Goal: Task Accomplishment & Management: Manage account settings

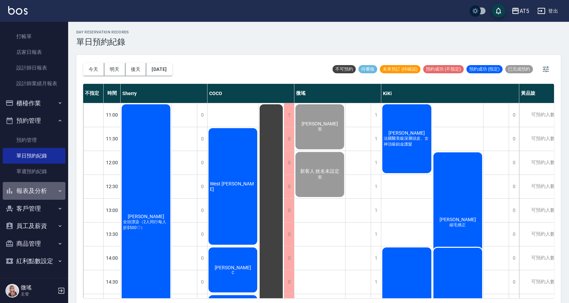
click at [48, 192] on button "報表及分析" at bounding box center [34, 191] width 63 height 18
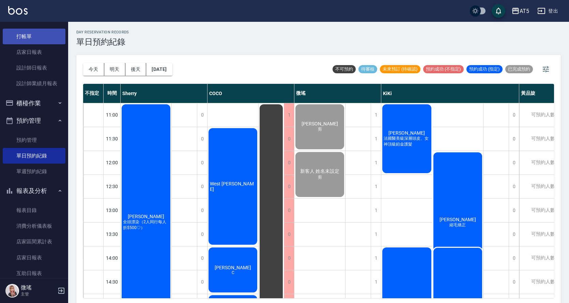
click at [30, 41] on link "打帳單" at bounding box center [34, 37] width 63 height 16
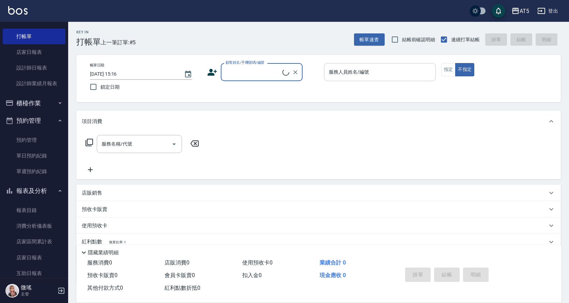
drag, startPoint x: 31, startPoint y: 41, endPoint x: 388, endPoint y: 78, distance: 359.3
click at [393, 74] on input "服務人員姓名/編號" at bounding box center [380, 72] width 106 height 12
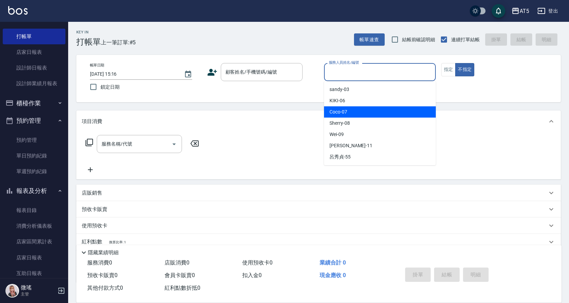
click at [358, 113] on div "Coco -07" at bounding box center [380, 111] width 112 height 11
type input "Coco-07"
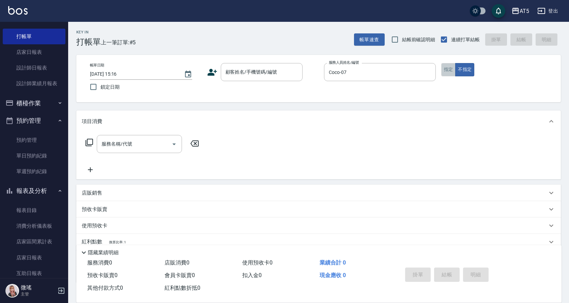
click at [446, 71] on button "指定" at bounding box center [448, 69] width 15 height 13
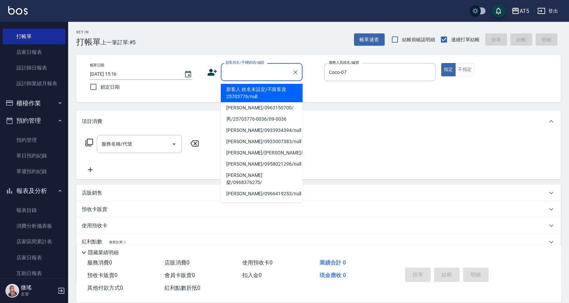
click at [249, 74] on input "顧客姓名/手機號碼/編號" at bounding box center [256, 72] width 65 height 12
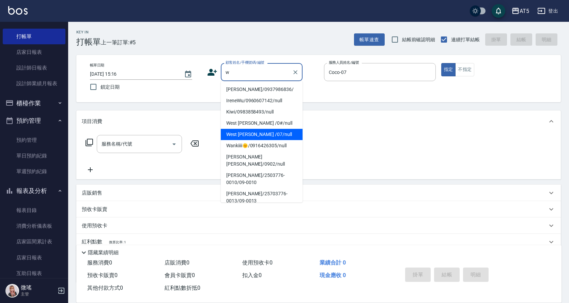
click at [264, 135] on li "West [PERSON_NAME] /07/null" at bounding box center [262, 134] width 82 height 11
type input "West [PERSON_NAME] /07/null"
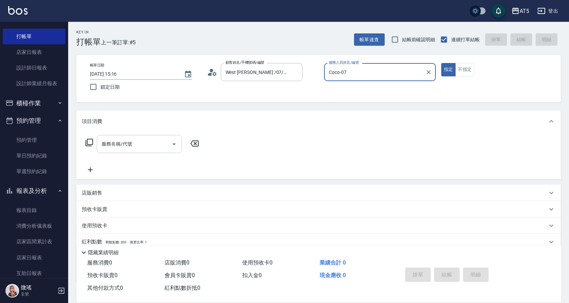
click at [107, 146] on input "服務名稱/代號" at bounding box center [134, 144] width 69 height 12
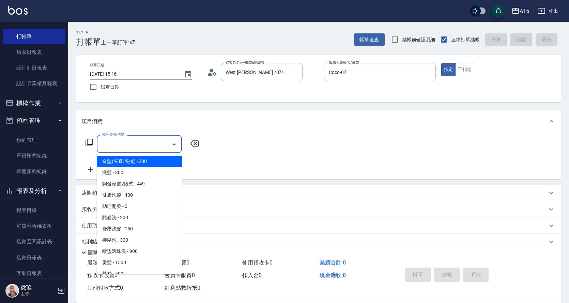
click at [91, 140] on icon at bounding box center [89, 142] width 8 height 8
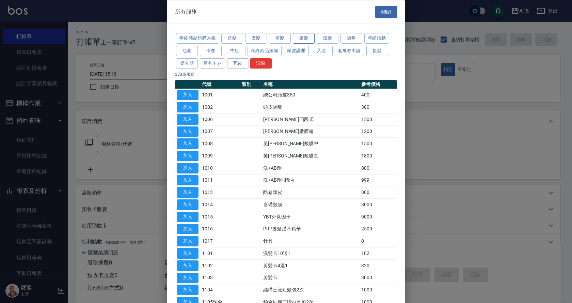
click at [301, 41] on button "染髮" at bounding box center [304, 38] width 22 height 11
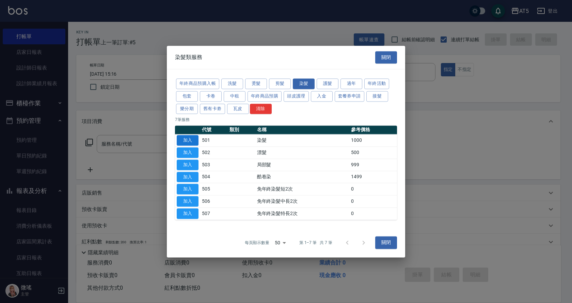
click at [187, 139] on button "加入" at bounding box center [188, 140] width 22 height 11
type input "染髮(501)"
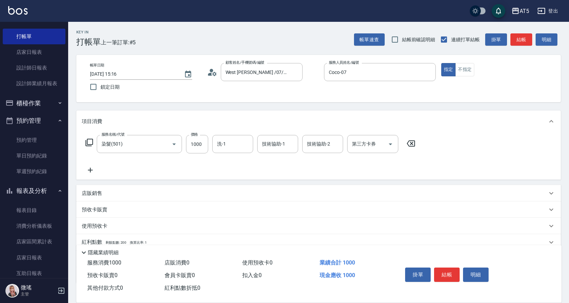
click at [88, 139] on icon at bounding box center [88, 142] width 7 height 7
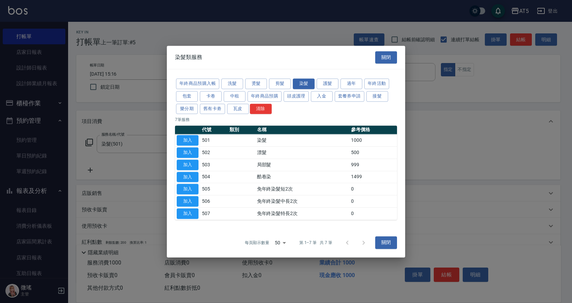
click at [277, 91] on div "年終商品預購入帳 洗髮 燙髮 剪髮 染髮 護髮 過年 年終活動 包套 卡卷 中租 年終商品預購 頭皮護理 入金 套餐券申請 接髮 樂分期 舊有卡劵 瓦皮 清除" at bounding box center [286, 95] width 222 height 37
click at [280, 87] on button "剪髮" at bounding box center [280, 83] width 22 height 11
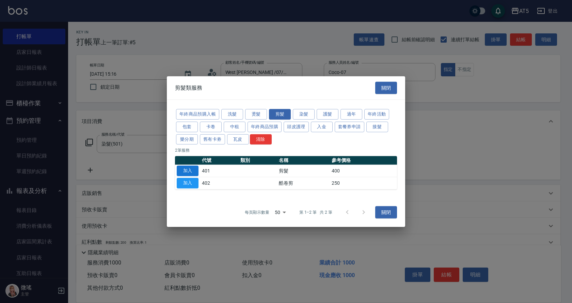
click at [189, 168] on button "加入" at bounding box center [188, 170] width 22 height 11
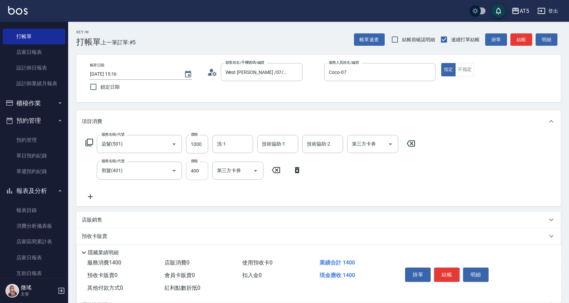
click at [194, 173] on input "400" at bounding box center [197, 170] width 22 height 18
type input "100"
type input "500"
type input "150"
type input "500"
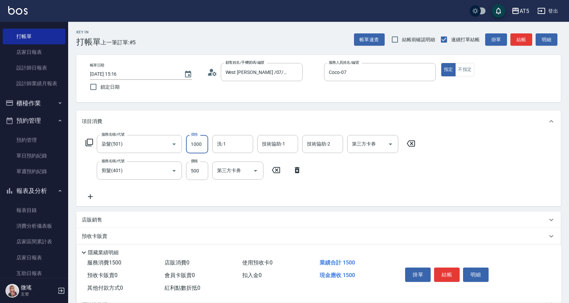
click at [202, 147] on input "1000" at bounding box center [197, 144] width 22 height 18
type input "50"
type input "150"
type input "200"
type input "1500"
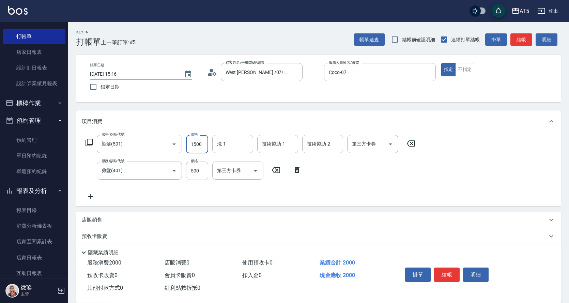
click at [446, 260] on div "掛單 結帳 明細" at bounding box center [473, 275] width 159 height 38
click at [447, 276] on button "結帳" at bounding box center [447, 274] width 26 height 14
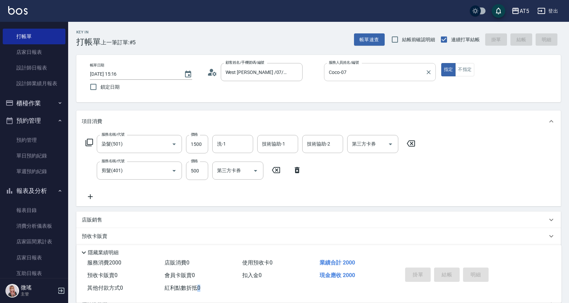
type input "0"
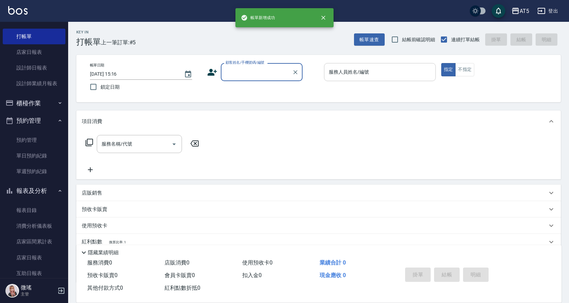
click at [352, 76] on input "服務人員姓名/編號" at bounding box center [380, 72] width 106 height 12
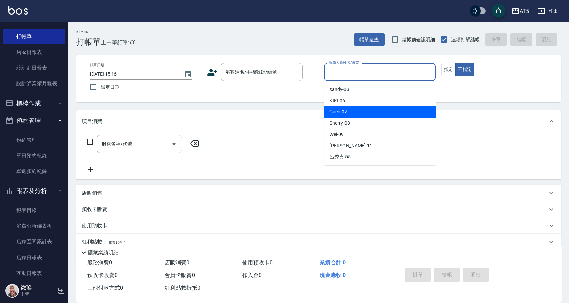
click at [360, 109] on div "Coco -07" at bounding box center [380, 111] width 112 height 11
type input "Coco-07"
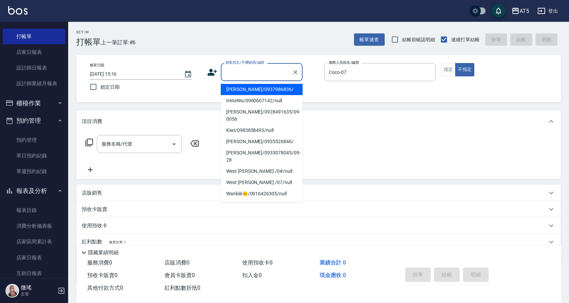
click at [259, 74] on input "顧客姓名/手機號碼/編號" at bounding box center [256, 72] width 65 height 12
click at [240, 75] on input "顧客姓名/手機號碼/編號" at bounding box center [256, 72] width 65 height 12
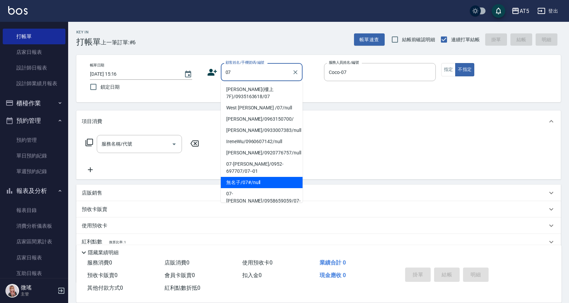
click at [266, 177] on li "無名子/07#/null" at bounding box center [262, 182] width 82 height 11
type input "無名子/07#/null"
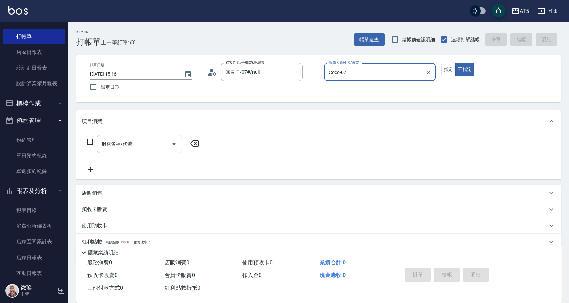
click at [127, 143] on div "服務名稱/代號 服務名稱/代號" at bounding box center [139, 144] width 85 height 18
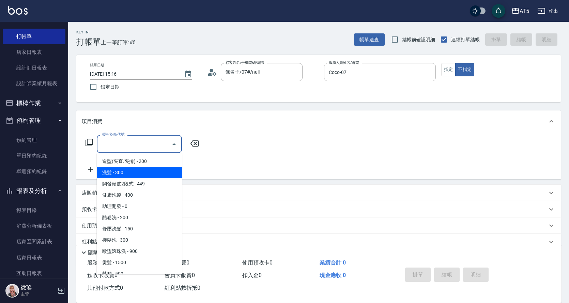
click at [138, 175] on span "洗髮 - 300" at bounding box center [139, 172] width 85 height 11
type input "洗髮(201)"
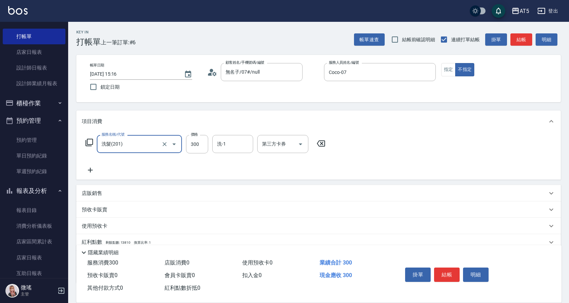
click at [89, 142] on icon at bounding box center [89, 142] width 8 height 8
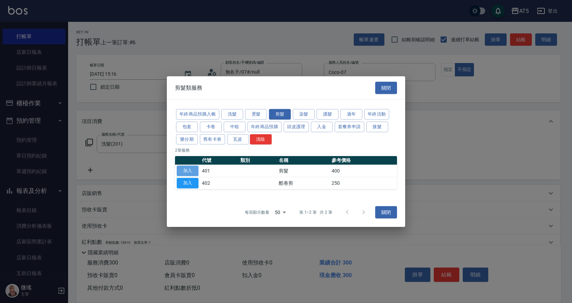
click at [189, 174] on button "加入" at bounding box center [188, 170] width 22 height 11
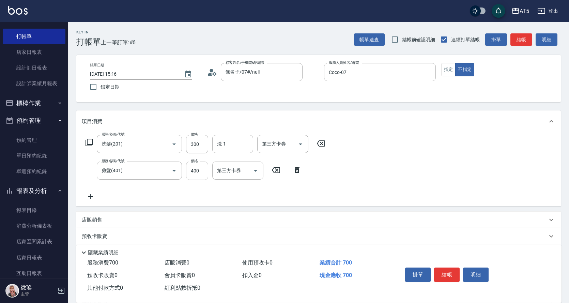
click at [194, 173] on input "400" at bounding box center [197, 170] width 22 height 18
type input "30"
type input "40"
type input "70"
type input "400"
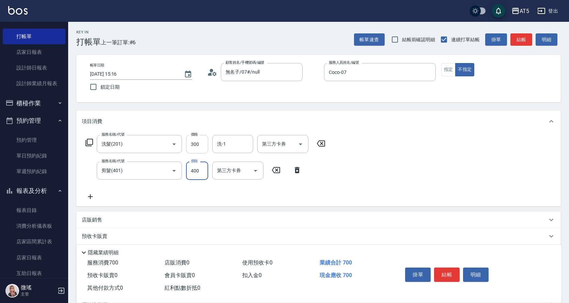
click at [206, 143] on input "300" at bounding box center [197, 144] width 22 height 18
type input "40"
type input "320"
type input "70"
type input "320"
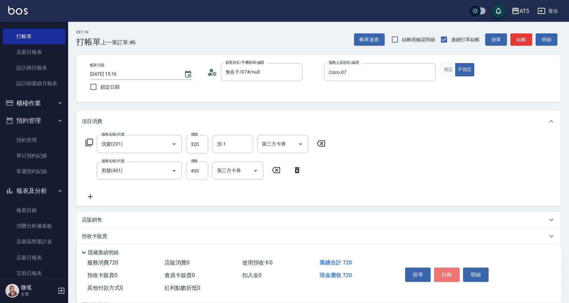
click at [449, 269] on button "結帳" at bounding box center [447, 274] width 26 height 14
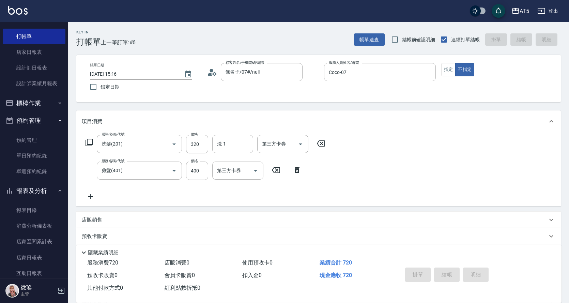
type input "[DATE] 15:17"
type input "0"
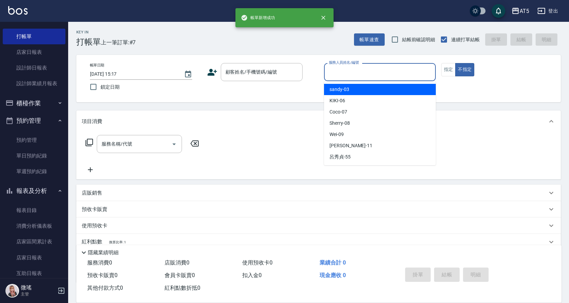
click at [348, 74] on input "服務人員姓名/編號" at bounding box center [380, 72] width 106 height 12
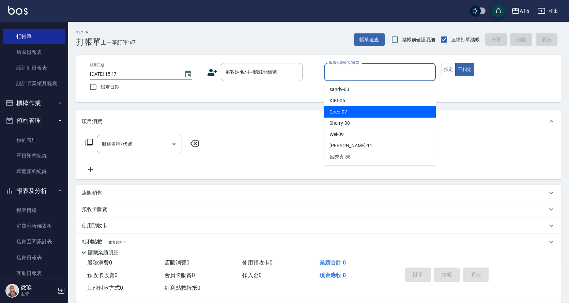
click at [343, 108] on span "Coco -07" at bounding box center [338, 111] width 18 height 7
type input "Coco-07"
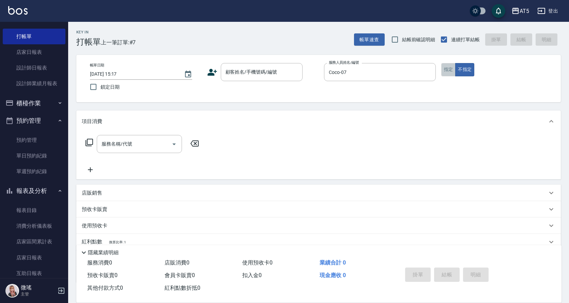
click at [453, 71] on button "指定" at bounding box center [448, 69] width 15 height 13
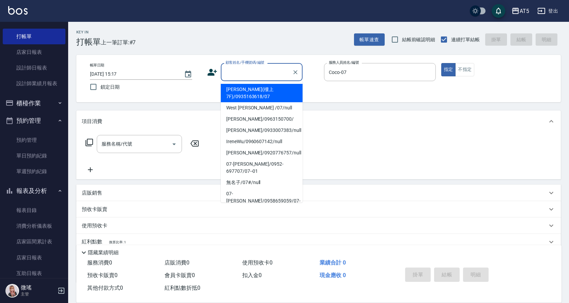
click at [270, 74] on input "顧客姓名/手機號碼/編號" at bounding box center [256, 72] width 65 height 12
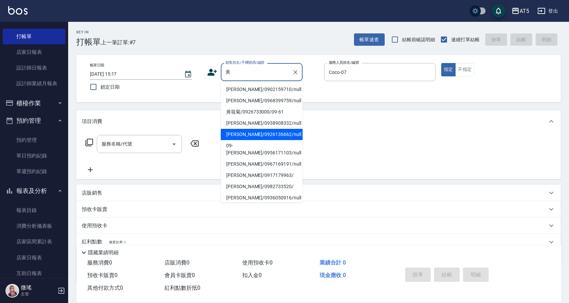
click at [259, 134] on li "[PERSON_NAME]/0926136662/null" at bounding box center [262, 134] width 82 height 11
type input "[PERSON_NAME]/0926136662/null"
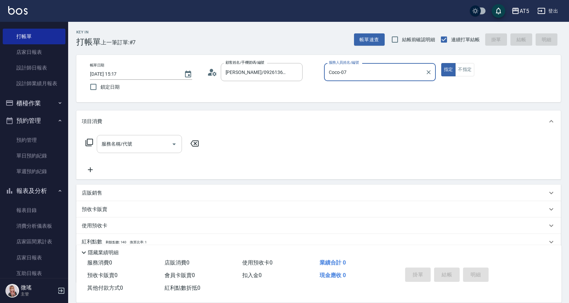
click at [114, 151] on div "服務名稱/代號" at bounding box center [139, 144] width 85 height 18
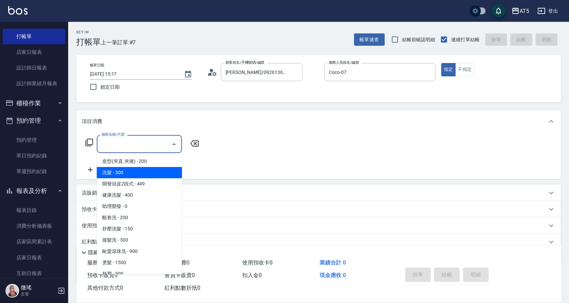
click at [115, 175] on span "洗髮 - 300" at bounding box center [139, 172] width 85 height 11
type input "洗髮(201)"
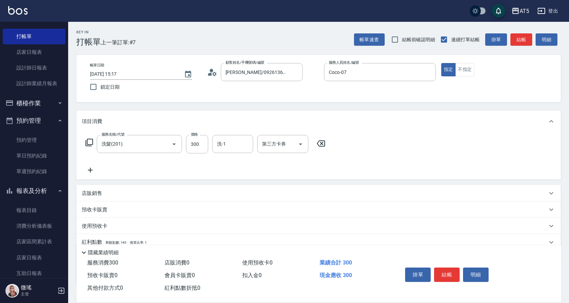
click at [88, 144] on icon at bounding box center [89, 142] width 8 height 8
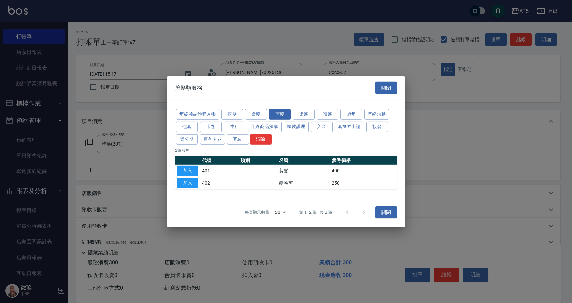
click at [188, 176] on td "加入" at bounding box center [187, 171] width 25 height 12
click at [188, 172] on button "加入" at bounding box center [188, 170] width 22 height 11
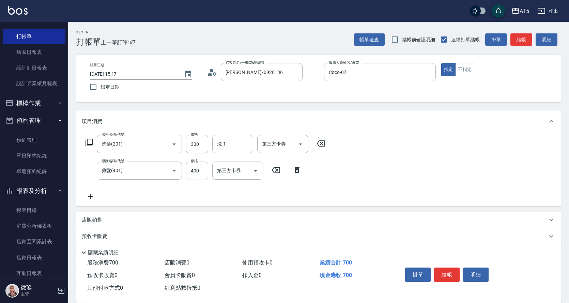
click at [201, 173] on input "400" at bounding box center [197, 170] width 22 height 18
type input "30"
type input "500"
type input "80"
type input "500"
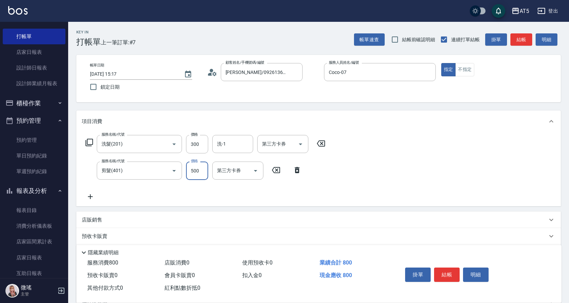
click at [443, 269] on button "結帳" at bounding box center [447, 274] width 26 height 14
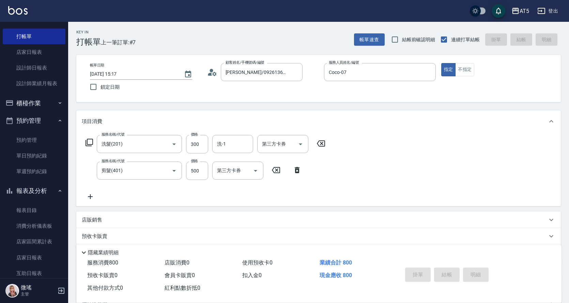
type input "0"
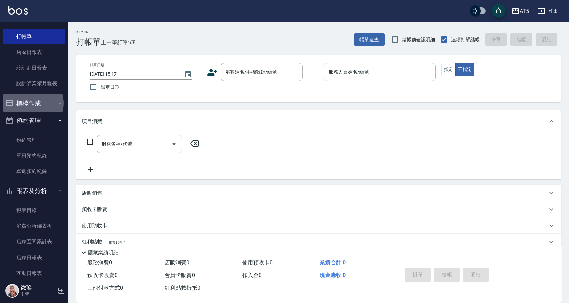
click at [32, 103] on button "櫃檯作業" at bounding box center [34, 103] width 63 height 18
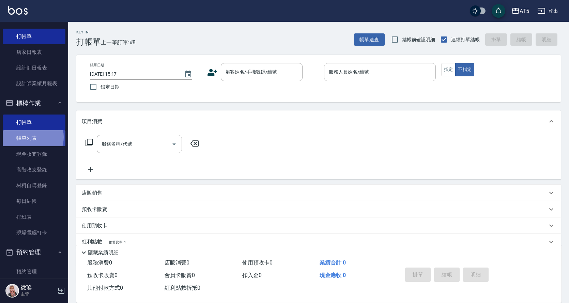
click at [30, 137] on link "帳單列表" at bounding box center [34, 138] width 63 height 16
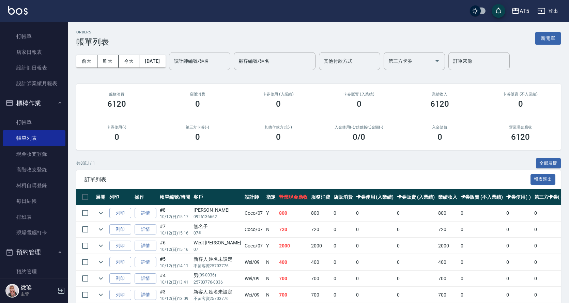
click at [208, 65] on input "設計師編號/姓名" at bounding box center [199, 61] width 55 height 12
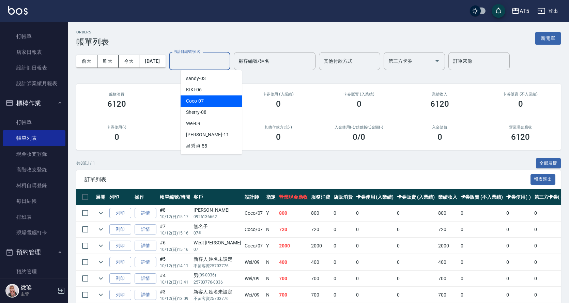
click at [210, 103] on div "Coco -07" at bounding box center [210, 100] width 61 height 11
type input "Coco-07"
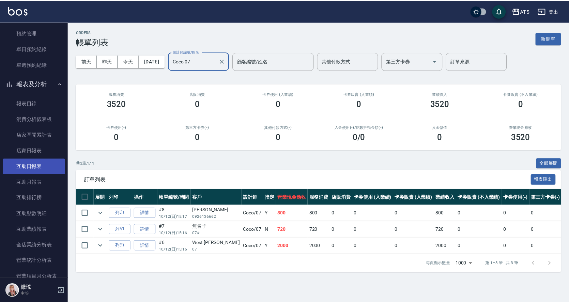
scroll to position [323, 0]
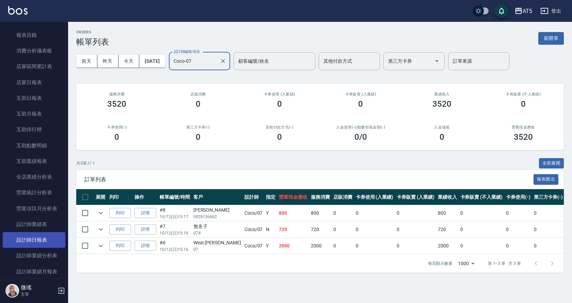
click at [36, 234] on link "設計師日報表" at bounding box center [34, 240] width 63 height 16
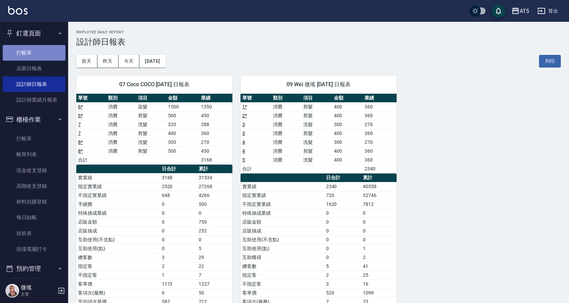
click at [37, 54] on link "打帳單" at bounding box center [34, 53] width 63 height 16
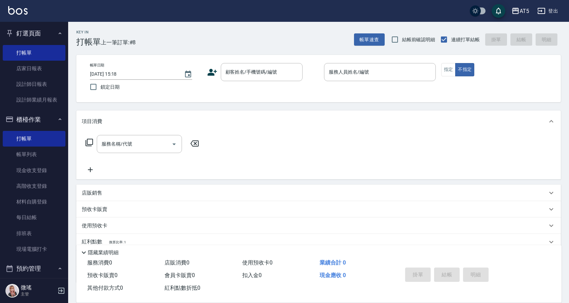
drag, startPoint x: 60, startPoint y: 23, endPoint x: 117, endPoint y: 26, distance: 56.6
click at [61, 23] on ul "釘選頁面 打帳單 店家日報表 設計師日報表 設計師業績月報表" at bounding box center [34, 66] width 63 height 89
click at [0, 39] on nav "釘選頁面 打帳單 店家日報表 設計師日報表 設計師業績月報表 櫃檯作業 打帳單 帳單列表 現金收支登錄 高階收支登錄 材料自購登錄 每日結帳 排班表 現場電腦…" at bounding box center [34, 150] width 68 height 256
click at [251, 74] on input "顧客姓名/手機號碼/編號" at bounding box center [256, 72] width 65 height 12
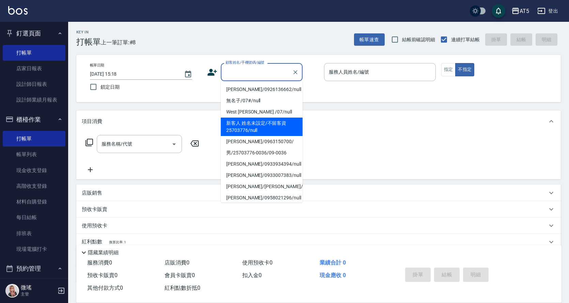
click at [283, 124] on li "新客人 姓名未設定/不留客資25703776/null" at bounding box center [262, 126] width 82 height 18
type input "新客人 姓名未設定/不留客資25703776/null"
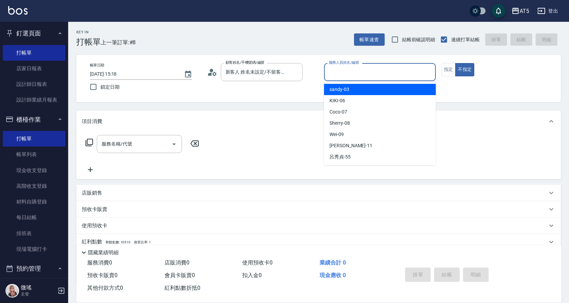
click at [398, 69] on input "服務人員姓名/編號" at bounding box center [380, 72] width 106 height 12
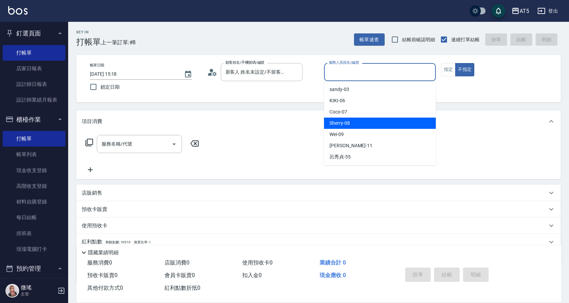
click at [365, 123] on div "Sherry -08" at bounding box center [380, 122] width 112 height 11
click at [355, 77] on input "Sherry-08" at bounding box center [374, 72] width 95 height 12
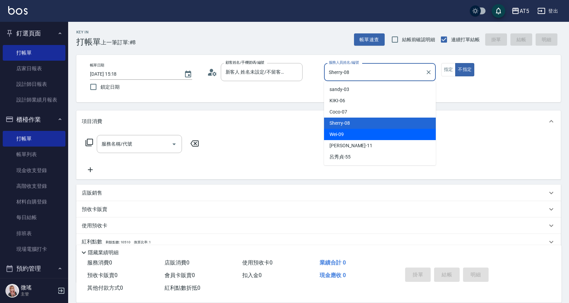
click at [347, 133] on div "Wei -09" at bounding box center [380, 134] width 112 height 11
type input "Wei-09"
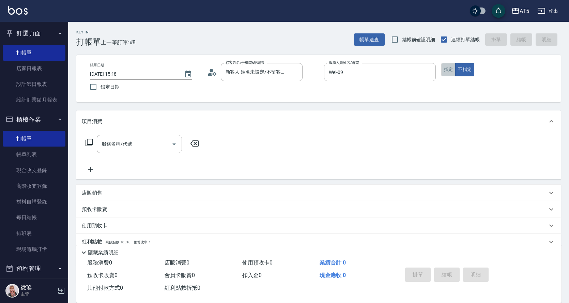
click at [448, 70] on button "指定" at bounding box center [448, 69] width 15 height 13
click at [471, 73] on button "不指定" at bounding box center [464, 69] width 19 height 13
click at [447, 70] on button "指定" at bounding box center [448, 69] width 15 height 13
click at [129, 137] on div "服務名稱/代號" at bounding box center [139, 144] width 85 height 18
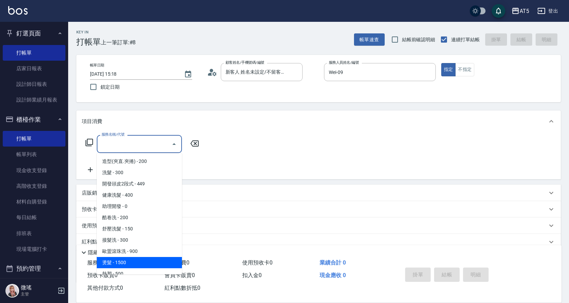
scroll to position [102, 0]
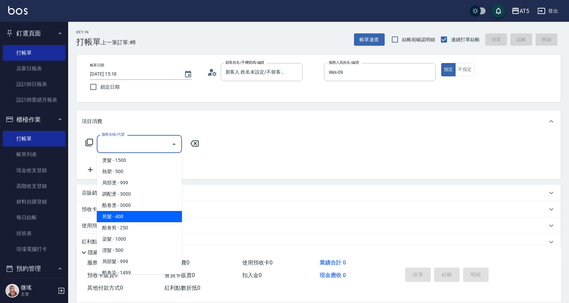
click at [132, 215] on span "剪髮 - 400" at bounding box center [139, 216] width 85 height 11
type input "剪髮(401)"
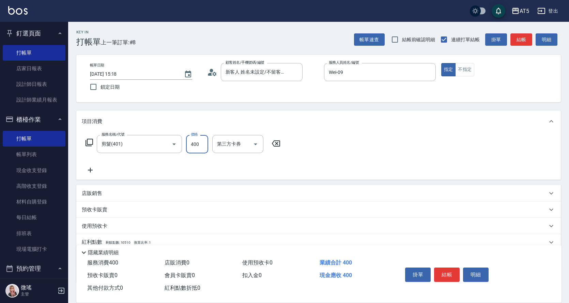
click at [200, 145] on input "400" at bounding box center [197, 144] width 22 height 18
type input "0"
type input "499"
type input "40"
type input "499"
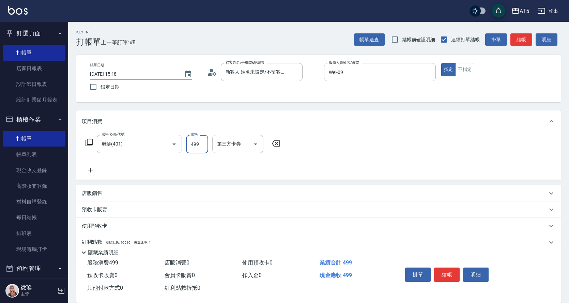
click at [233, 146] on input "第三方卡券" at bounding box center [232, 144] width 35 height 12
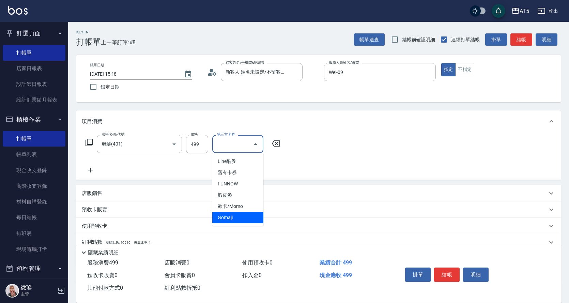
click at [243, 214] on span "Gomaji" at bounding box center [237, 217] width 51 height 11
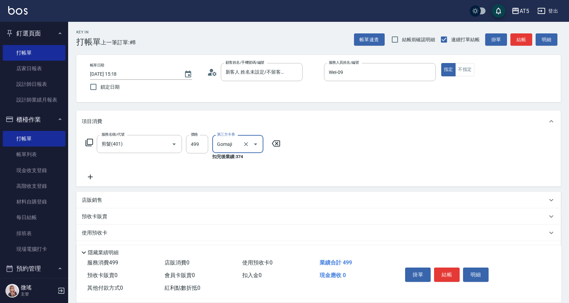
type input "0"
type input "Gomaji"
click at [320, 167] on div "服務名稱/代號 剪髮(401) 服務名稱/代號 價格 499 價格 第三方卡券 Gomaji 第三方卡券 扣完後業績: 374" at bounding box center [318, 159] width 484 height 54
click at [442, 269] on button "結帳" at bounding box center [447, 274] width 26 height 14
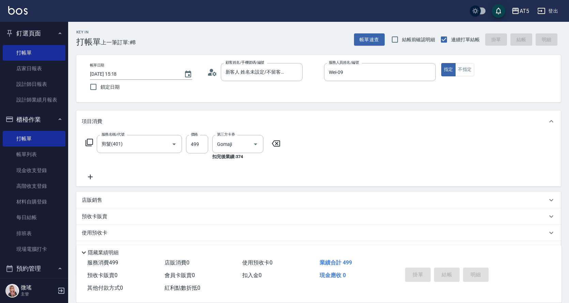
type input "[DATE] 15:40"
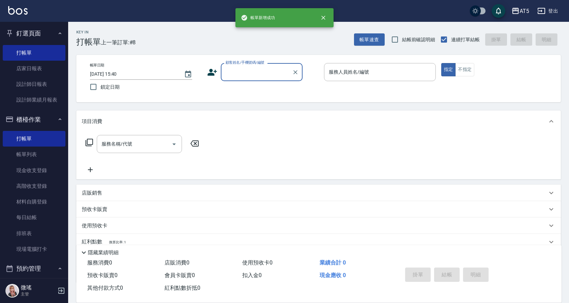
scroll to position [0, 0]
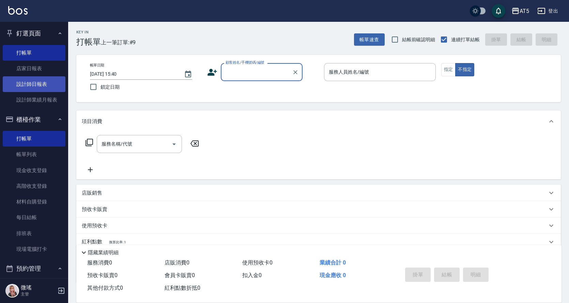
click at [35, 85] on link "設計師日報表" at bounding box center [34, 84] width 63 height 16
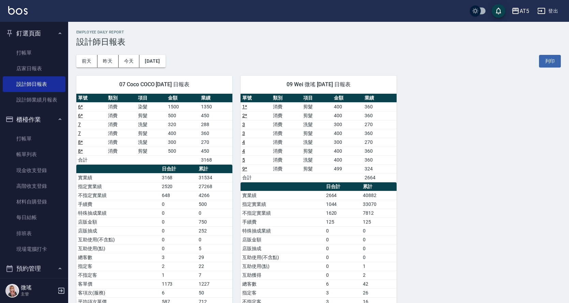
scroll to position [204, 0]
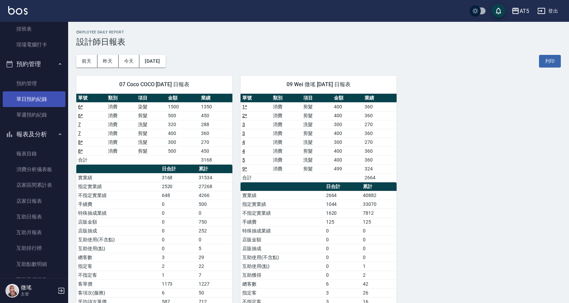
click at [28, 100] on link "單日預約紀錄" at bounding box center [34, 99] width 63 height 16
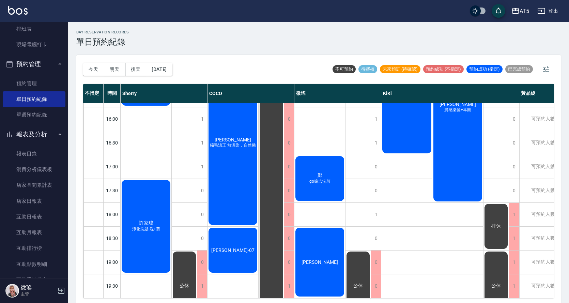
scroll to position [69, 0]
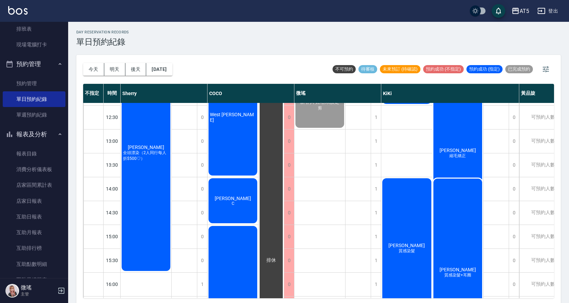
click at [157, 176] on div "[PERSON_NAME] 全頭漂染（2人同行每人折$500♡）" at bounding box center [146, 153] width 51 height 238
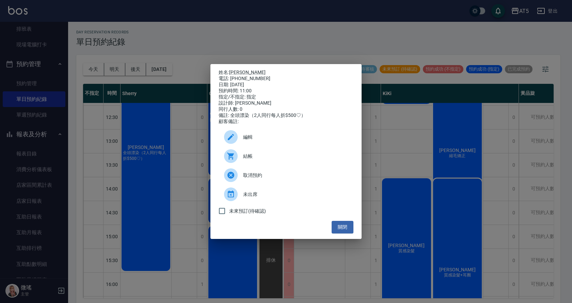
click at [244, 163] on div "結帳" at bounding box center [286, 155] width 135 height 19
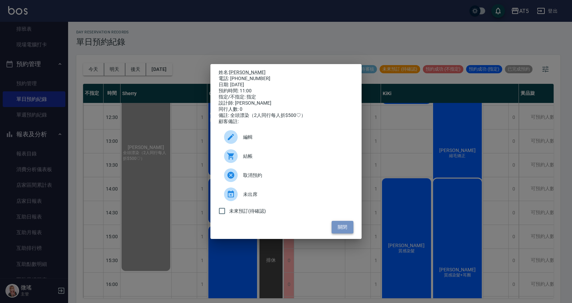
click at [349, 229] on button "關閉" at bounding box center [343, 227] width 22 height 13
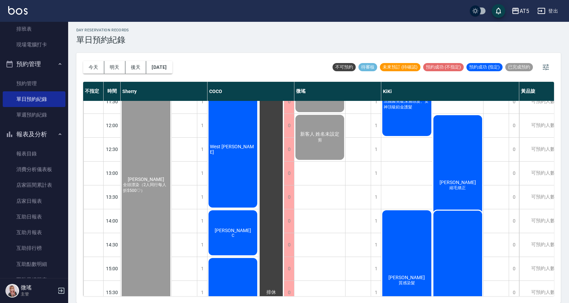
scroll to position [239, 0]
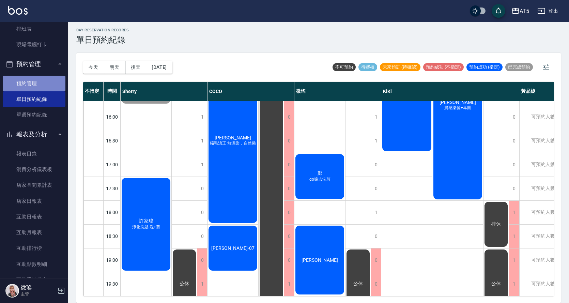
click at [37, 83] on link "預約管理" at bounding box center [34, 84] width 63 height 16
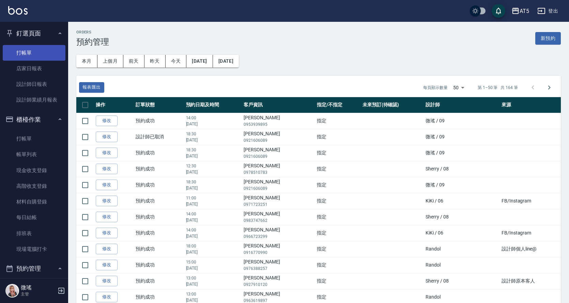
click at [37, 59] on link "打帳單" at bounding box center [34, 53] width 63 height 16
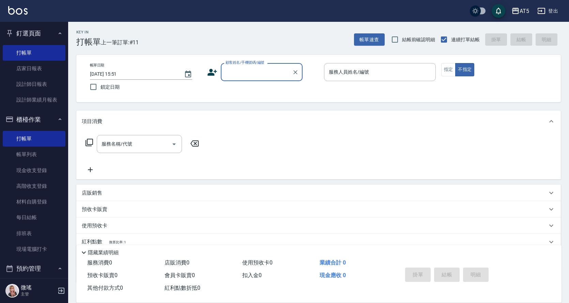
click at [38, 156] on link "帳單列表" at bounding box center [34, 154] width 63 height 16
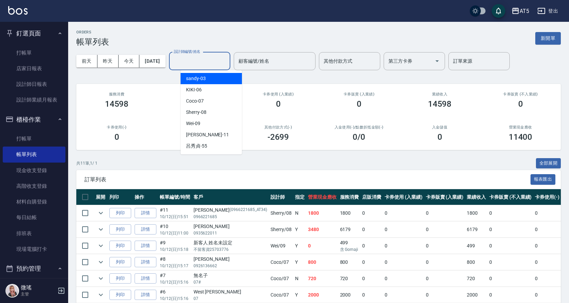
click at [196, 63] on input "設計師編號/姓名" at bounding box center [199, 61] width 55 height 12
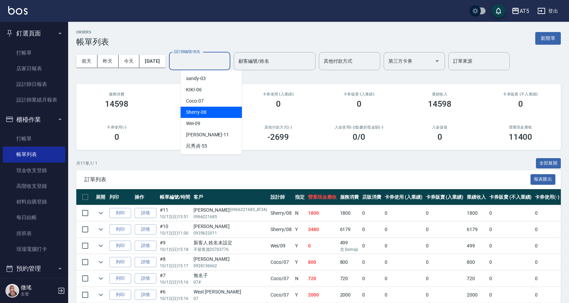
click at [205, 112] on span "Sherry -08" at bounding box center [196, 112] width 20 height 7
type input "Sherry-08"
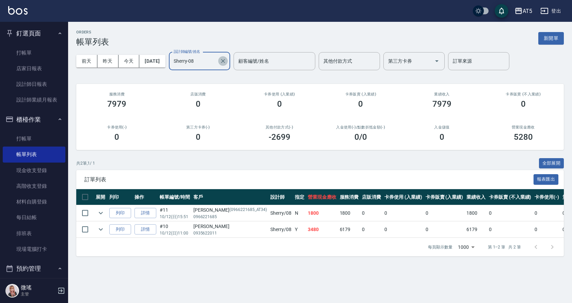
click at [225, 60] on icon "Clear" at bounding box center [223, 61] width 4 height 4
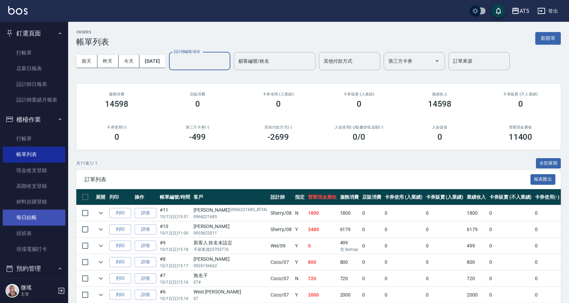
click at [25, 220] on link "每日結帳" at bounding box center [34, 217] width 63 height 16
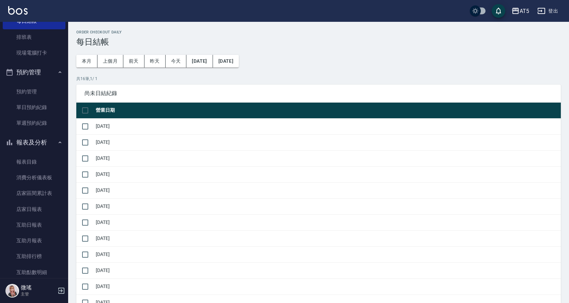
scroll to position [94, 0]
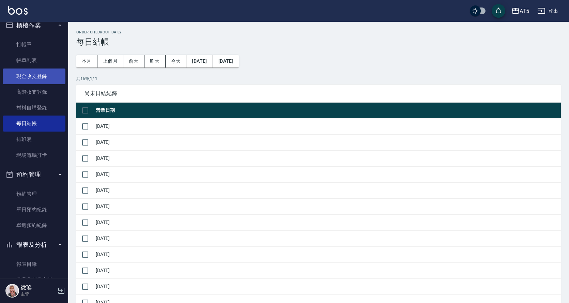
click at [38, 77] on link "現金收支登錄" at bounding box center [34, 76] width 63 height 16
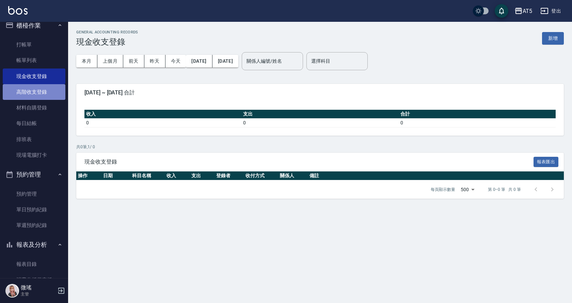
click at [38, 91] on link "高階收支登錄" at bounding box center [34, 92] width 63 height 16
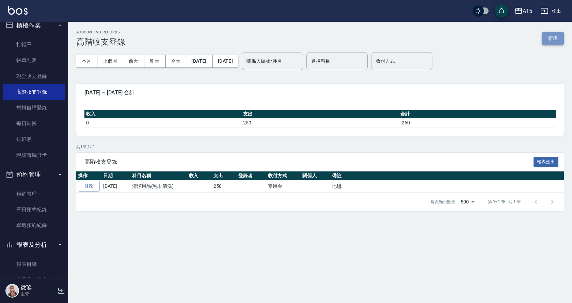
click at [554, 35] on button "新增" at bounding box center [553, 38] width 22 height 13
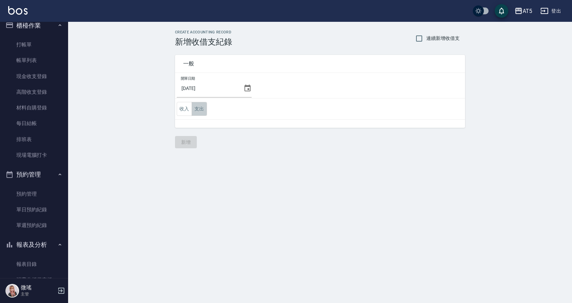
click at [195, 112] on button "支出" at bounding box center [199, 109] width 15 height 14
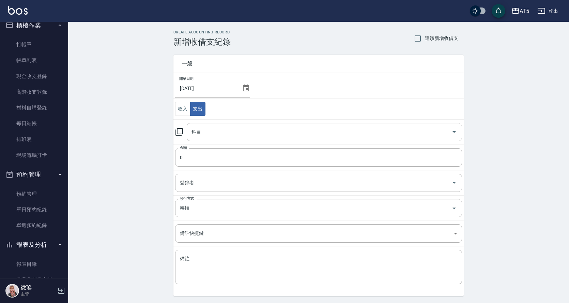
drag, startPoint x: 212, startPoint y: 122, endPoint x: 208, endPoint y: 127, distance: 6.5
click at [208, 127] on td "科目 科目" at bounding box center [318, 131] width 290 height 25
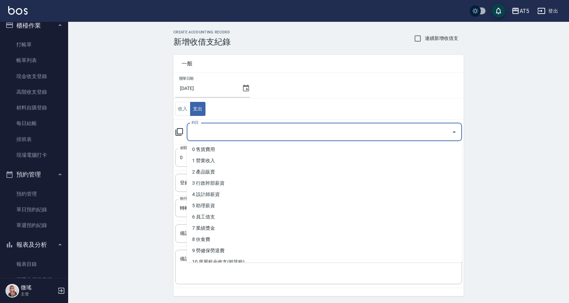
click at [211, 135] on input "科目" at bounding box center [319, 132] width 259 height 12
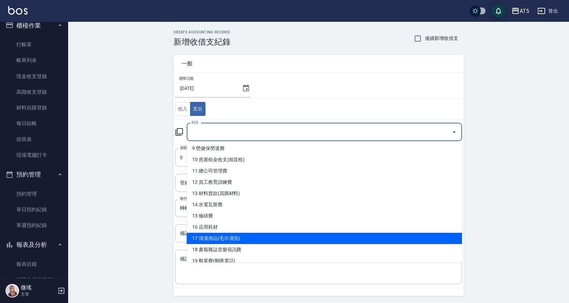
scroll to position [136, 0]
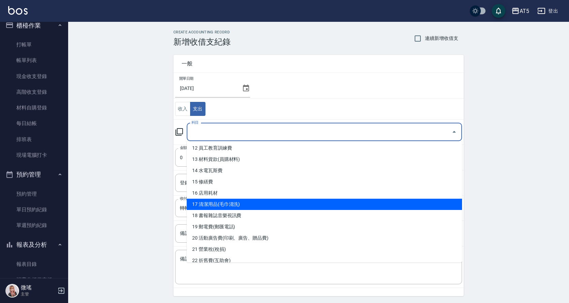
click at [238, 203] on li "17 清潔用品(毛巾清洗)" at bounding box center [324, 203] width 275 height 11
type input "17 清潔用品(毛巾清洗)"
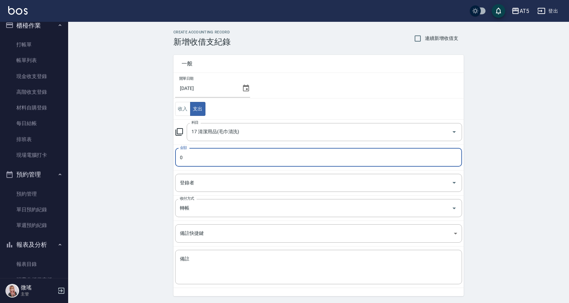
click at [197, 155] on input "0" at bounding box center [318, 157] width 287 height 18
type input "2200"
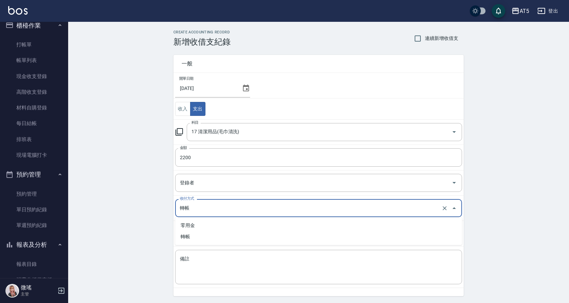
click at [210, 211] on input "轉帳" at bounding box center [308, 208] width 261 height 12
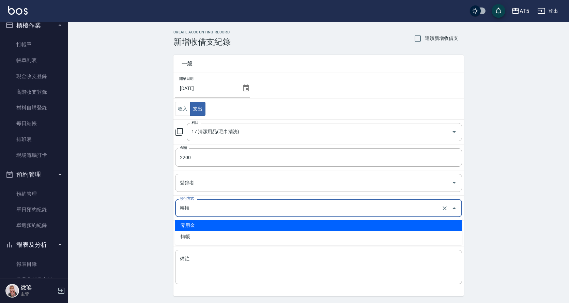
click at [203, 223] on li "零用金" at bounding box center [318, 225] width 287 height 11
type input "零用金"
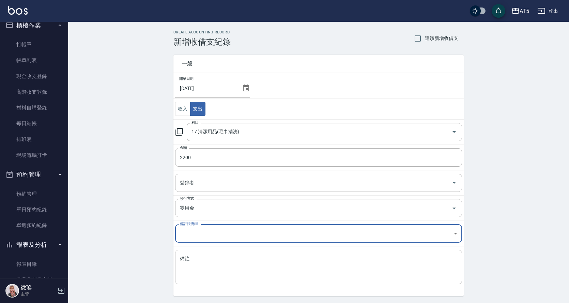
click at [196, 263] on textarea "備註" at bounding box center [318, 266] width 277 height 23
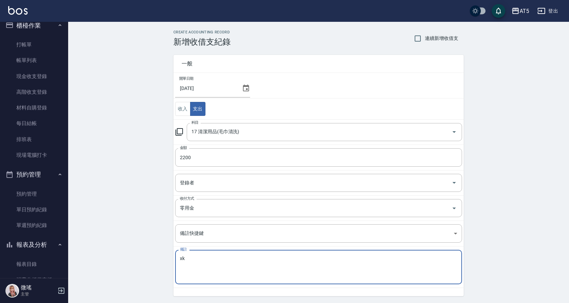
type textarea "x"
type textarea "垃圾處理費"
click at [238, 253] on div "垃圾處理費 x 備註" at bounding box center [318, 267] width 287 height 34
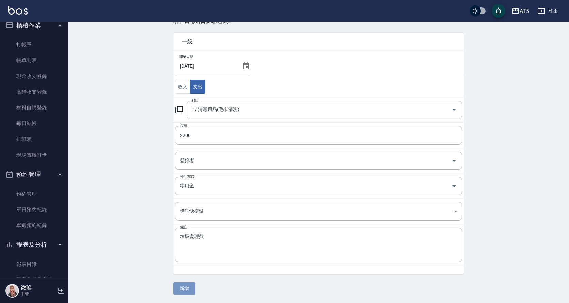
click at [190, 290] on button "新增" at bounding box center [184, 288] width 22 height 13
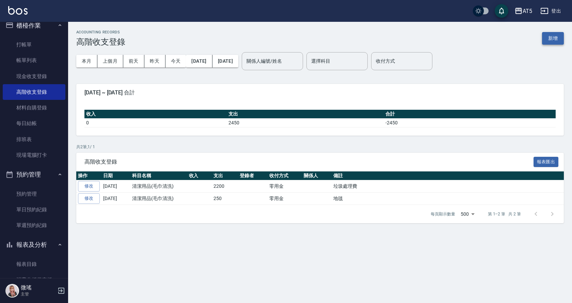
click at [551, 35] on button "新增" at bounding box center [553, 38] width 22 height 13
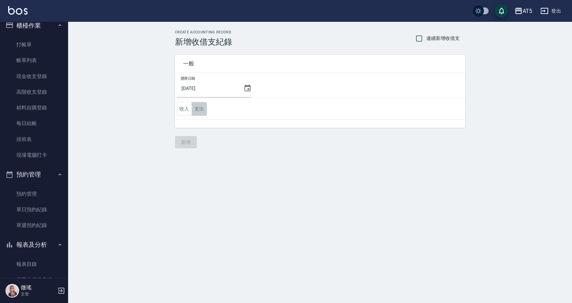
click at [201, 108] on button "支出" at bounding box center [199, 109] width 15 height 14
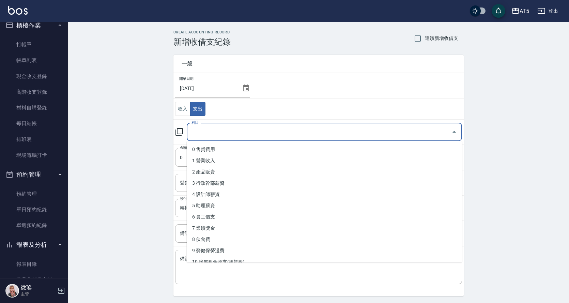
click at [221, 135] on input "科目" at bounding box center [319, 132] width 259 height 12
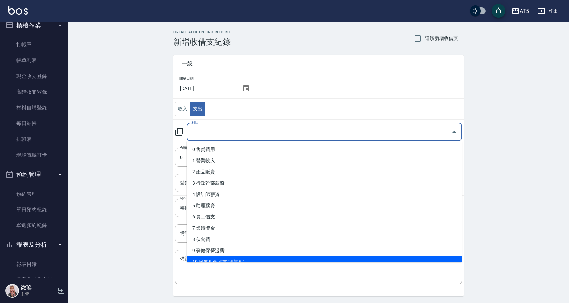
click at [244, 259] on li "10 房屋租金收支(租賃稅)" at bounding box center [324, 261] width 275 height 11
type input "10 房屋租金收支(租賃稅)"
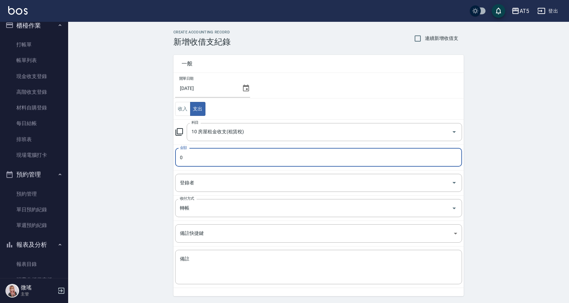
click at [213, 157] on input "0" at bounding box center [318, 157] width 287 height 18
type input "05000"
click at [205, 271] on textarea "備註" at bounding box center [318, 266] width 277 height 23
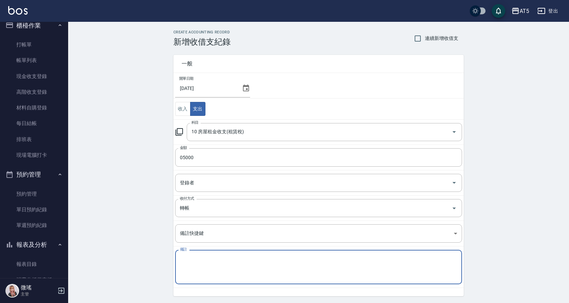
type textarea "n"
type textarea "宿舍房租"
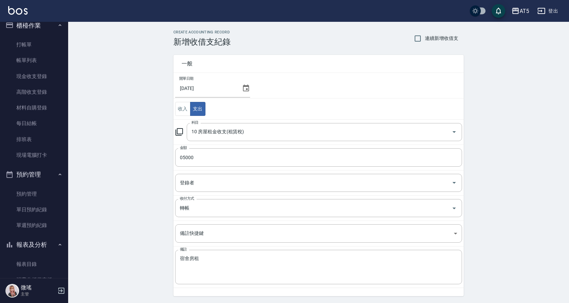
click at [158, 254] on div "CREATE ACCOUNTING RECORD 新增收借支紀錄 連續新增收借支 一般 開單日期 [DATE] 收入 支出 科目 10 房屋租金收支(租賃稅)…" at bounding box center [318, 173] width 500 height 303
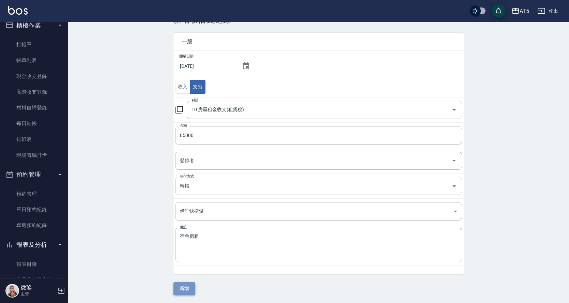
click at [185, 284] on button "新增" at bounding box center [184, 288] width 22 height 13
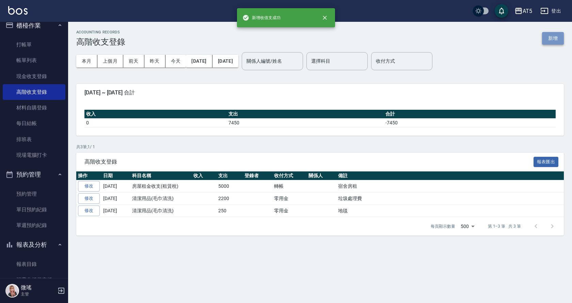
click at [552, 39] on button "新增" at bounding box center [553, 38] width 22 height 13
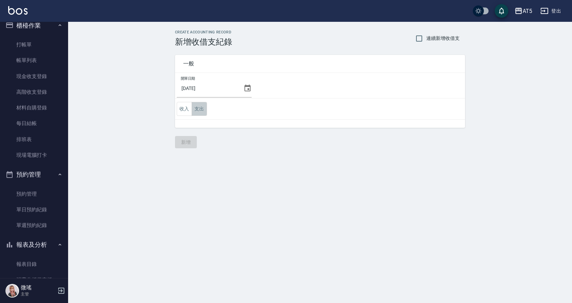
click at [203, 110] on button "支出" at bounding box center [199, 109] width 15 height 14
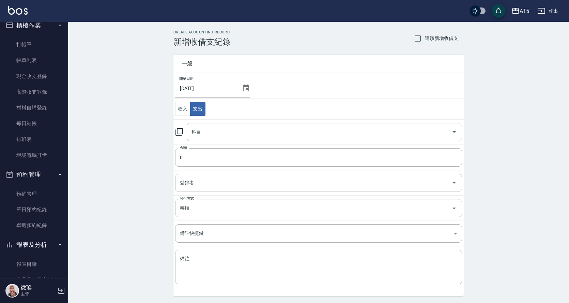
drag, startPoint x: 222, startPoint y: 133, endPoint x: 215, endPoint y: 138, distance: 8.4
click at [221, 134] on input "科目" at bounding box center [319, 132] width 259 height 12
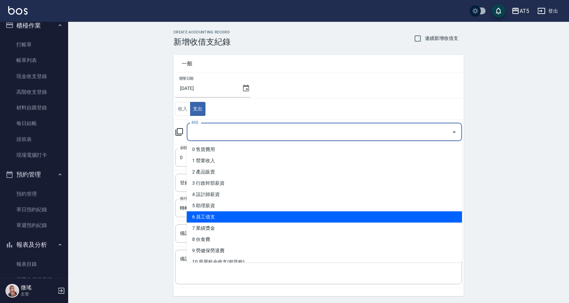
scroll to position [170, 0]
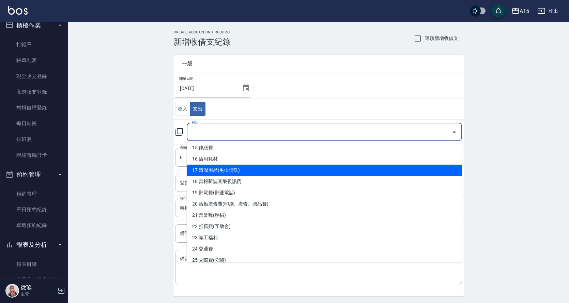
click at [229, 173] on li "17 清潔用品(毛巾清洗)" at bounding box center [324, 169] width 275 height 11
type input "17 清潔用品(毛巾清洗)"
drag, startPoint x: 229, startPoint y: 173, endPoint x: 207, endPoint y: 176, distance: 22.7
click at [229, 173] on td "登錄者 登錄者" at bounding box center [318, 182] width 290 height 25
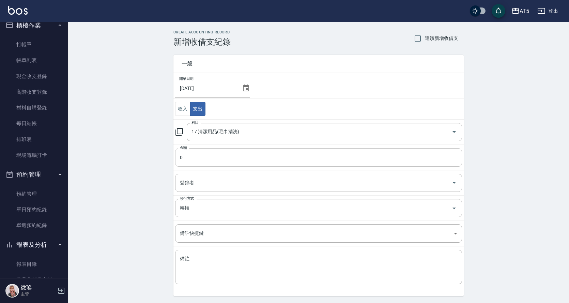
click at [197, 158] on input "0" at bounding box center [318, 157] width 287 height 18
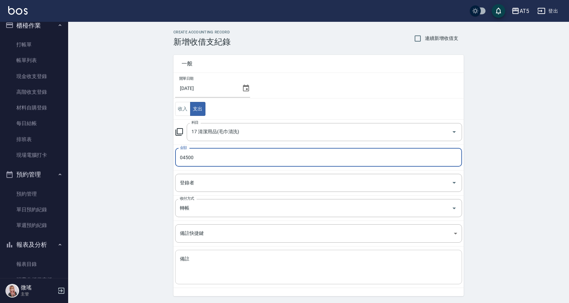
type input "04500"
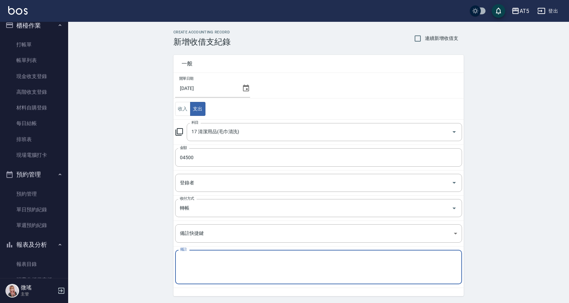
click at [184, 264] on textarea "備註" at bounding box center [318, 266] width 277 height 23
type textarea "v"
type textarea "洗毛巾"
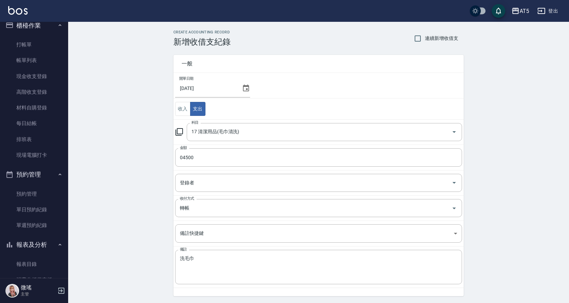
click at [223, 244] on td "備註快捷鍵 ​ 備註快捷鍵" at bounding box center [318, 234] width 290 height 26
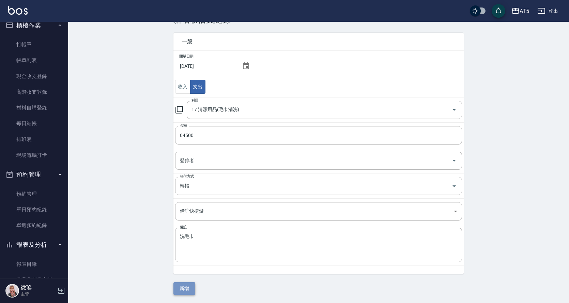
click at [178, 284] on button "新增" at bounding box center [184, 288] width 22 height 13
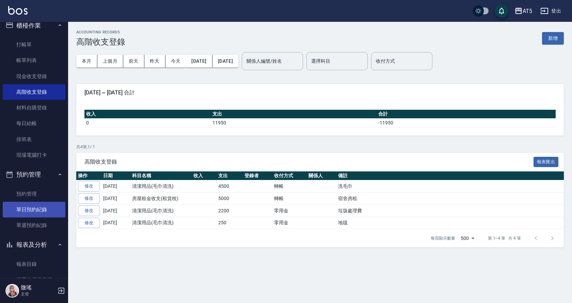
click at [29, 209] on link "單日預約紀錄" at bounding box center [34, 210] width 63 height 16
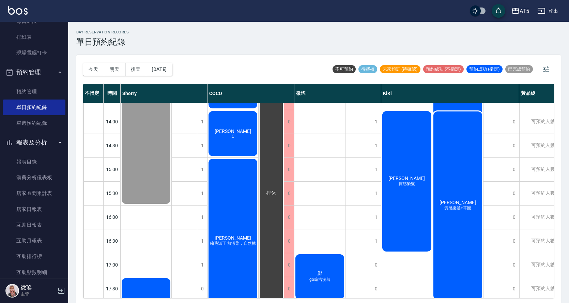
scroll to position [239, 0]
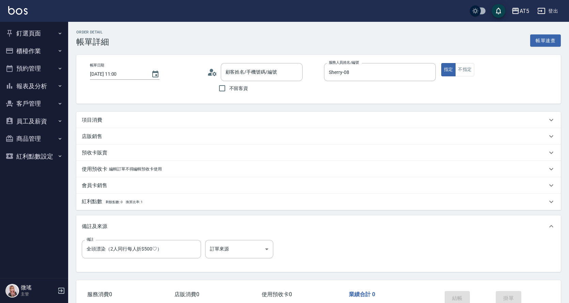
click at [225, 118] on div "項目消費" at bounding box center [314, 119] width 465 height 7
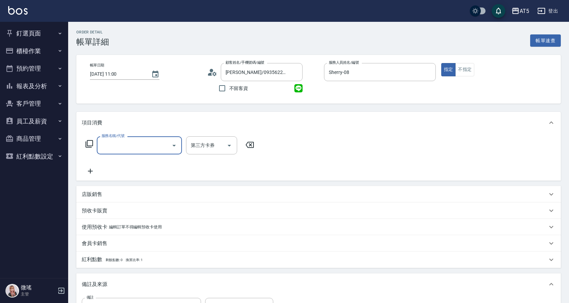
type input "張思榆/0935622011/null"
drag, startPoint x: 148, startPoint y: 153, endPoint x: 150, endPoint y: 144, distance: 8.4
click at [148, 153] on div "服務名稱/代號" at bounding box center [139, 145] width 85 height 18
type input "501"
type input "100"
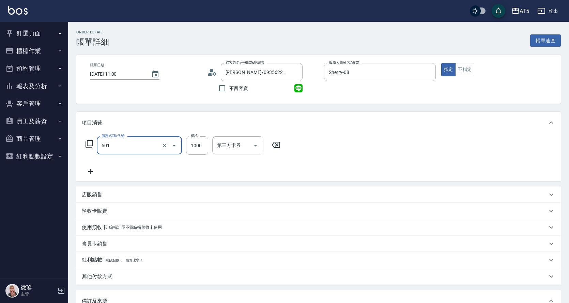
type input "染髮(501)"
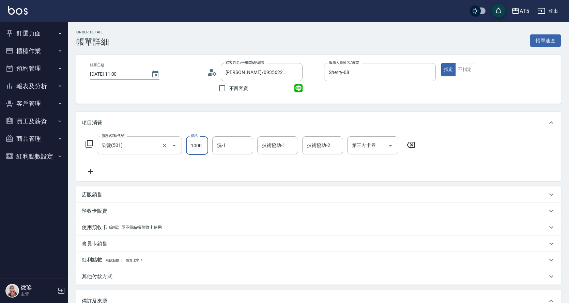
type input "0"
type input "19"
type input "10"
type input "1980"
type input "190"
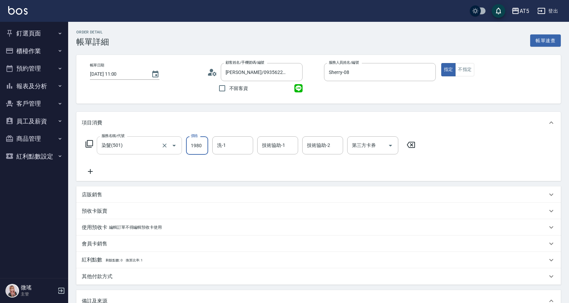
type input "1980"
type input "sandy-03"
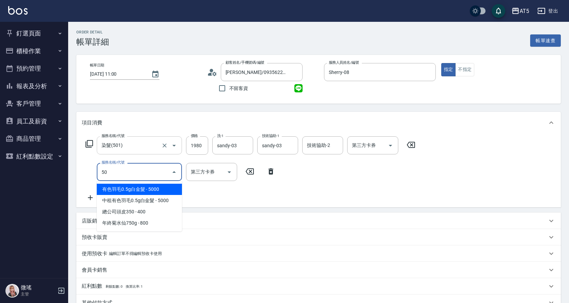
type input "502"
type input "240"
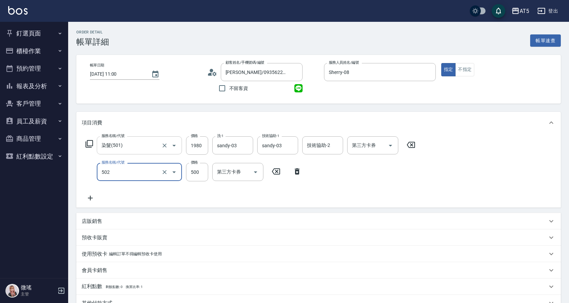
type input "漂髮(502)"
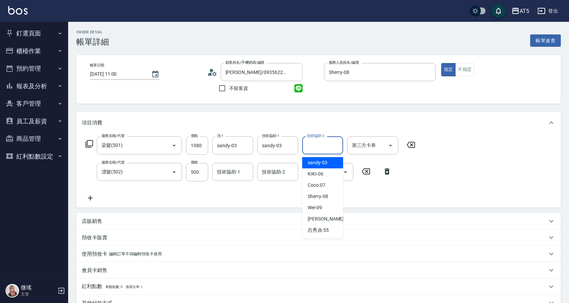
click at [321, 151] on input "技術協助-2" at bounding box center [322, 145] width 35 height 12
type input "葵葵-11"
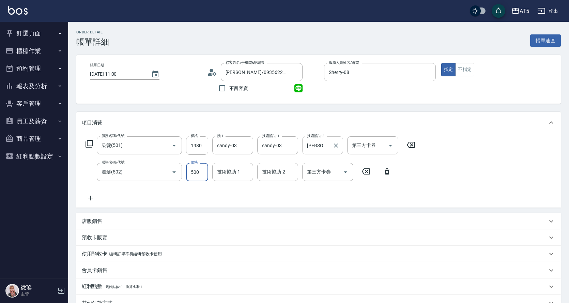
type input "190"
type input "169"
type input "360"
type input "1699"
type input "0"
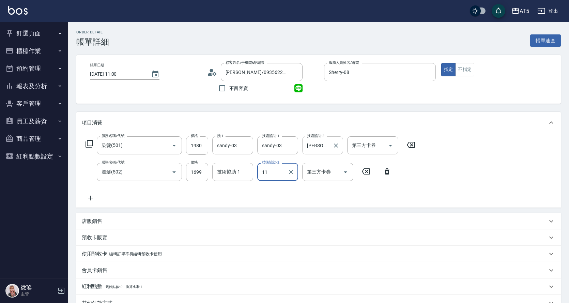
type input "葵葵-11"
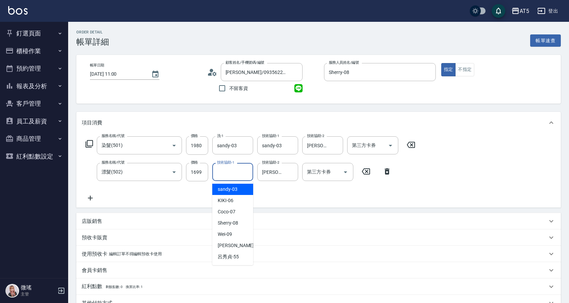
click at [221, 174] on input "技術協助-1" at bounding box center [232, 172] width 35 height 12
type input "sandy-03"
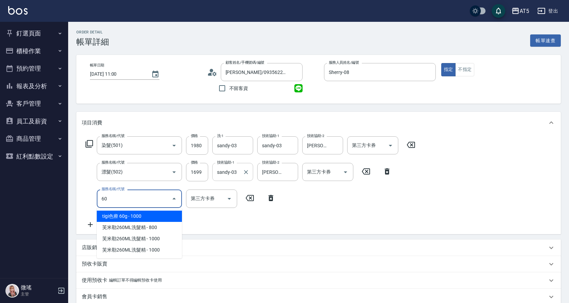
type input "601"
type input "390"
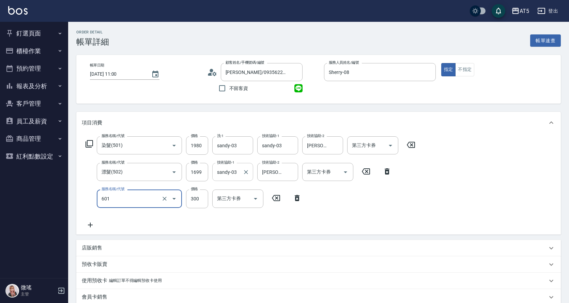
type input "自備護髮(601)"
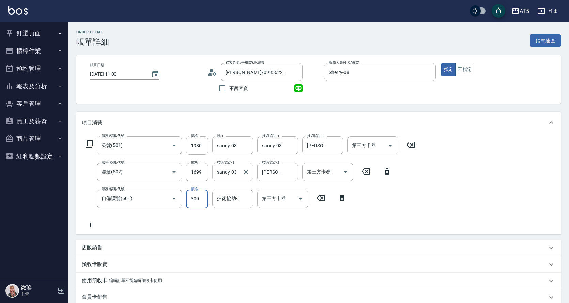
type input "1"
type input "360"
type input "100"
type input "370"
type input "1000"
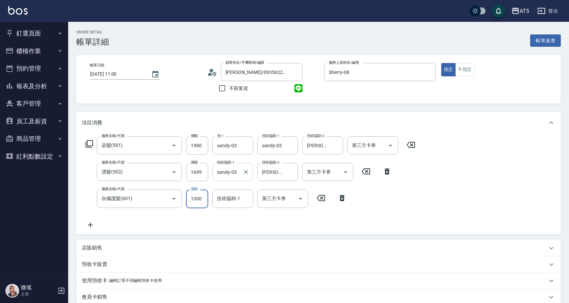
type input "460"
type input "1000"
type input "sandy-03"
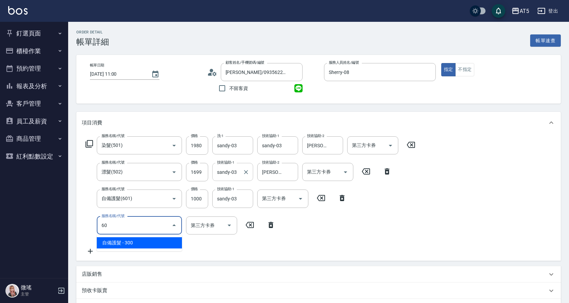
type input "601"
type input "490"
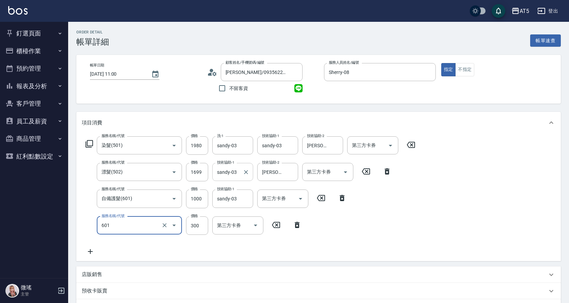
type input "自備護髮(601)"
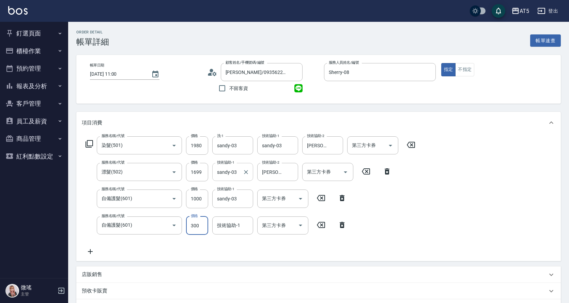
type input "1"
type input "460"
type input "150"
type input "480"
type input "1500"
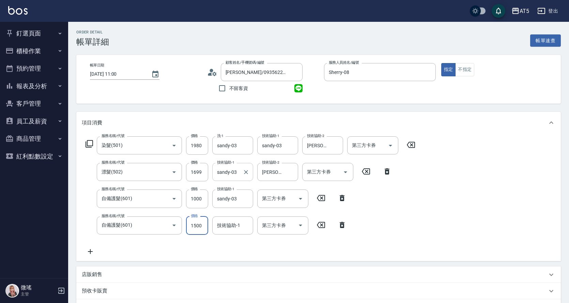
type input "610"
type input "1500"
type input "葵葵-11"
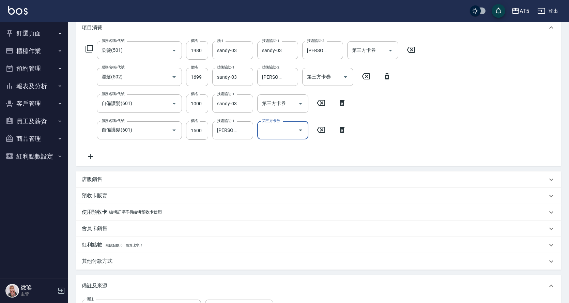
scroll to position [61, 0]
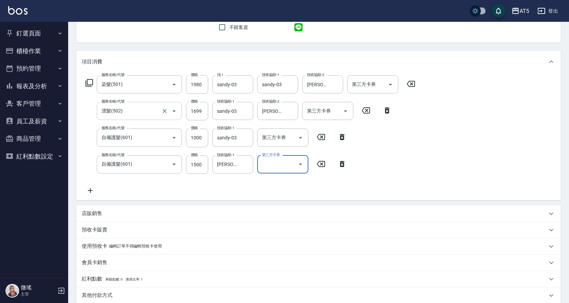
click at [156, 105] on div "漂髮(502) 服務名稱/代號" at bounding box center [139, 111] width 85 height 18
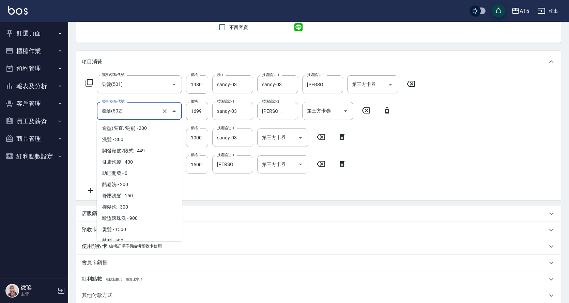
scroll to position [84, 0]
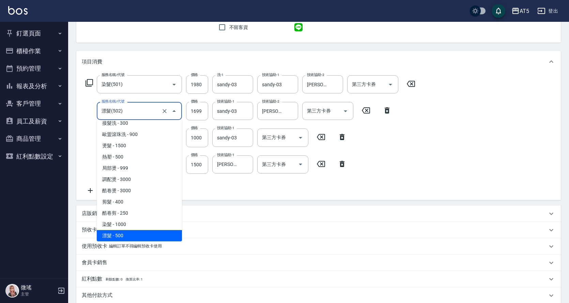
type input "5"
type input "440"
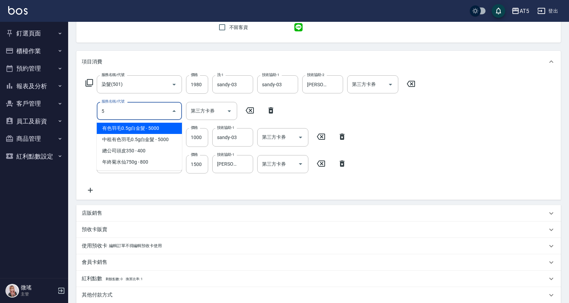
scroll to position [0, 0]
type input "501"
type input "540"
type input "染髮(501)"
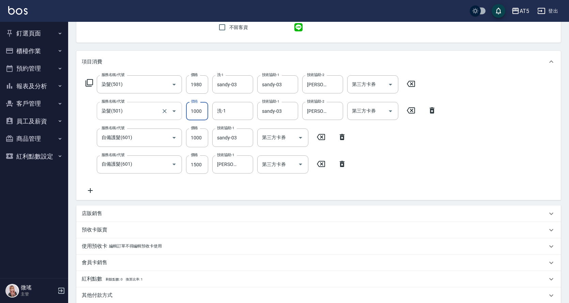
type input "1"
type input "440"
type input "169"
type input "460"
type input "1699"
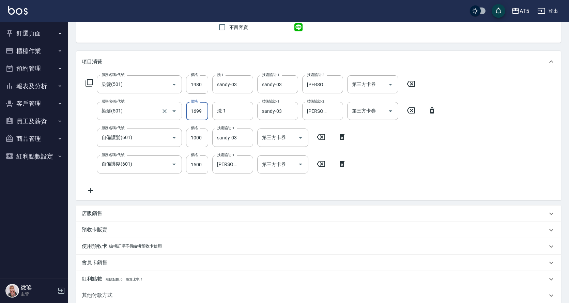
type input "610"
type input "1699"
type input "sandy-03"
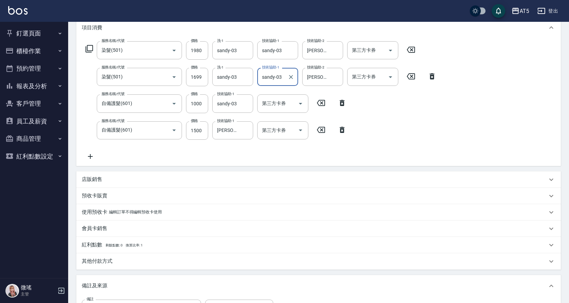
scroll to position [197, 0]
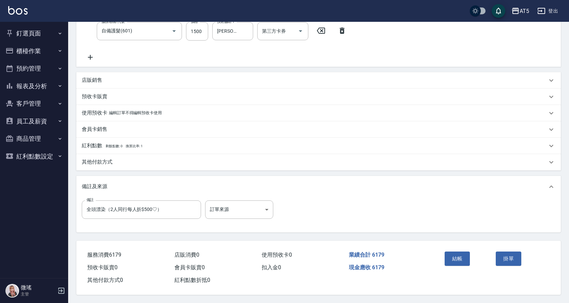
click at [161, 163] on div "其他付款方式" at bounding box center [318, 162] width 484 height 16
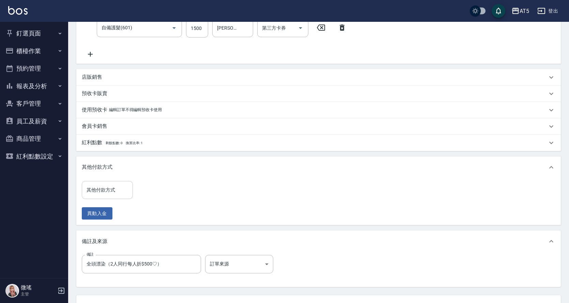
click at [126, 193] on input "其他付款方式" at bounding box center [107, 190] width 45 height 12
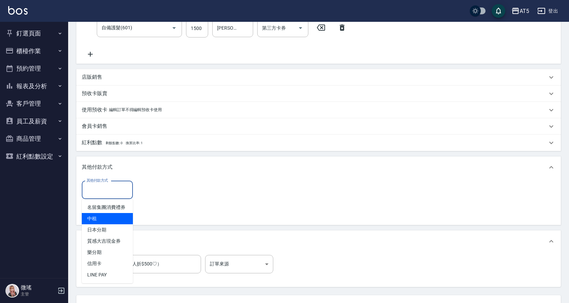
click at [110, 218] on span "中租" at bounding box center [107, 218] width 51 height 11
type input "中租"
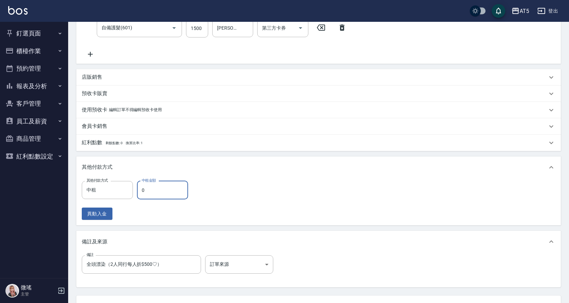
click at [152, 190] on input "0" at bounding box center [162, 190] width 51 height 18
type input "2699"
type input "340"
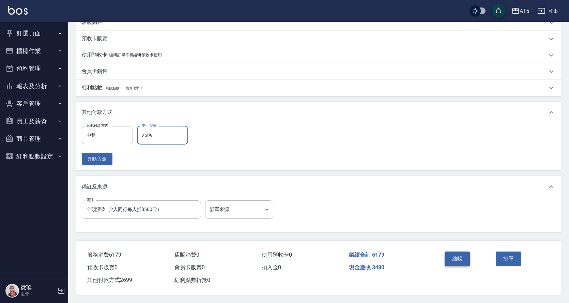
type input "2699"
click at [466, 255] on button "結帳" at bounding box center [457, 258] width 26 height 14
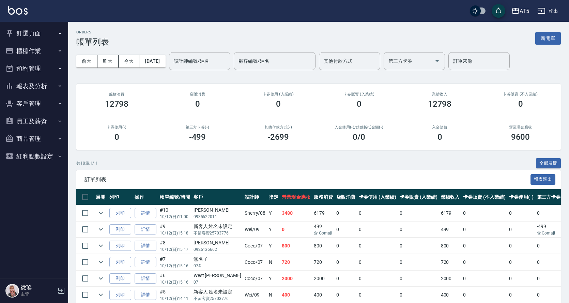
click at [48, 44] on button "櫃檯作業" at bounding box center [34, 51] width 63 height 18
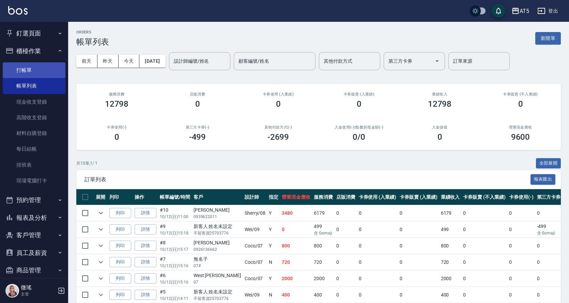
click at [48, 69] on link "打帳單" at bounding box center [34, 70] width 63 height 16
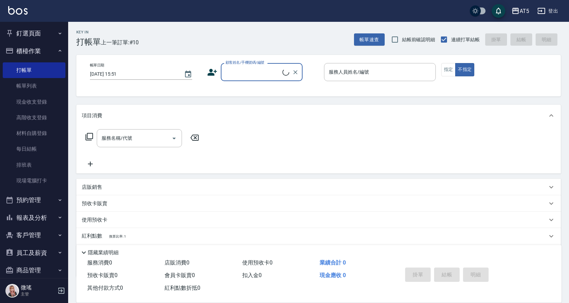
click at [228, 76] on input "顧客姓名/手機號碼/編號" at bounding box center [253, 72] width 59 height 12
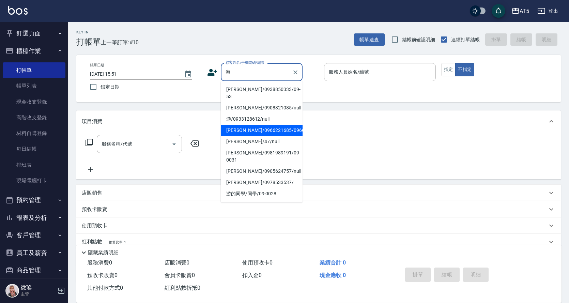
click at [254, 125] on li "游孟槟/0966221685/0966221685_AT34" at bounding box center [262, 130] width 82 height 11
type input "游孟槟/0966221685/0966221685_AT34"
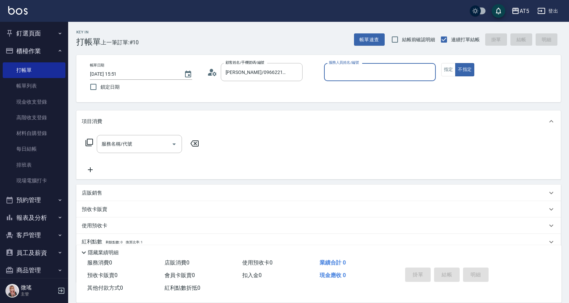
type input "Sherry-08"
click at [155, 137] on div "服務名稱/代號" at bounding box center [139, 144] width 85 height 18
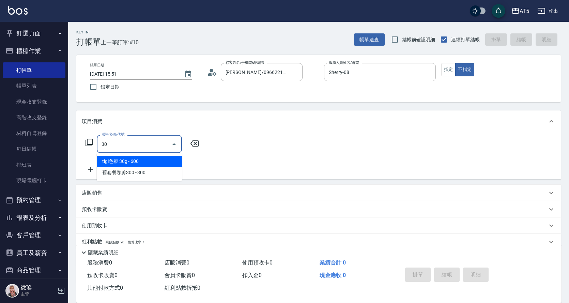
type input "301"
type input "150"
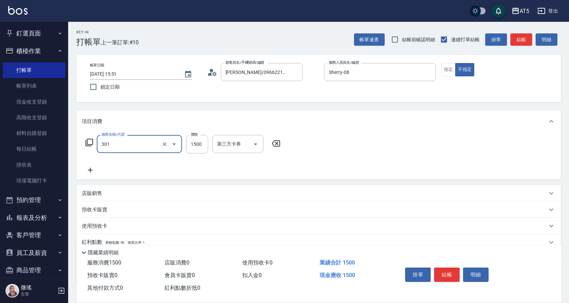
type input "燙髮(301)"
type input "0"
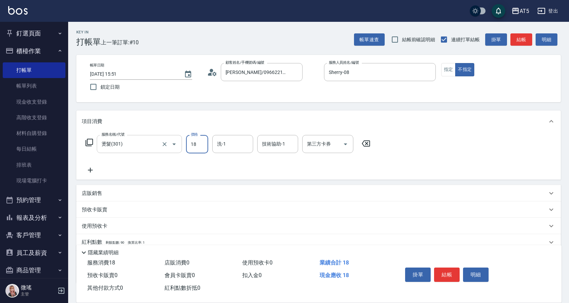
type input "180"
type input "1800"
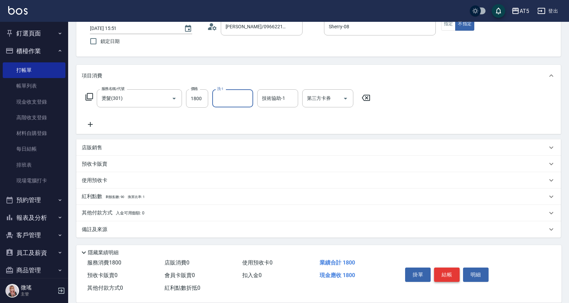
click at [451, 267] on button "結帳" at bounding box center [447, 274] width 26 height 14
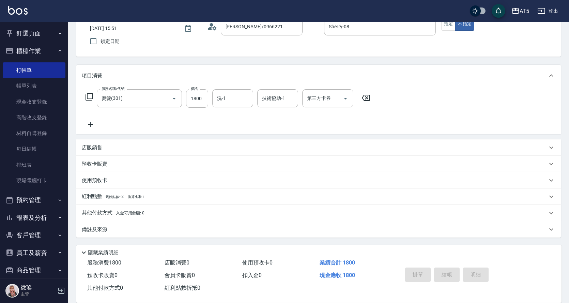
type input "0"
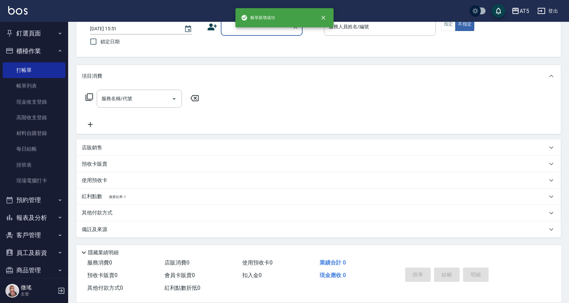
scroll to position [0, 0]
